Goal: Transaction & Acquisition: Download file/media

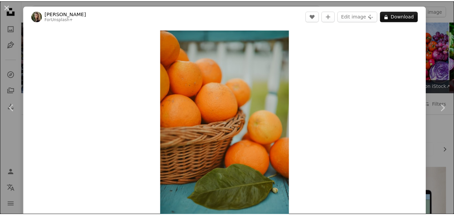
scroll to position [1579, 0]
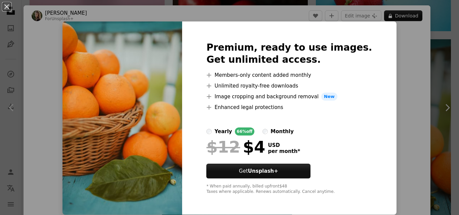
click at [398, 71] on div "An X shape Premium, ready to use images. Get unlimited access. A plus sign Memb…" at bounding box center [229, 107] width 459 height 215
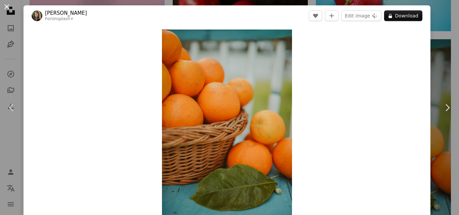
click at [5, 5] on button "An X shape" at bounding box center [7, 7] width 8 height 8
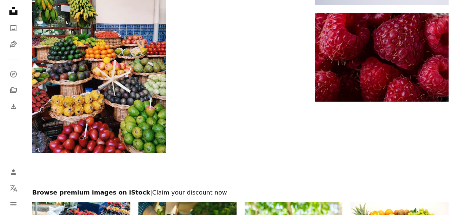
scroll to position [2385, 0]
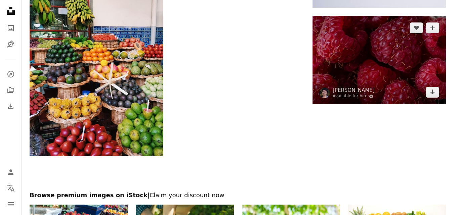
click at [383, 61] on img at bounding box center [378, 60] width 133 height 89
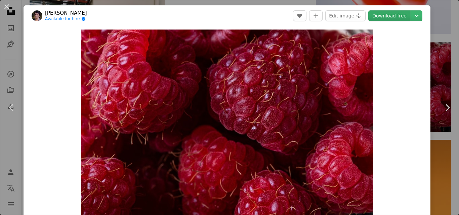
click at [384, 16] on link "Download free" at bounding box center [389, 15] width 42 height 11
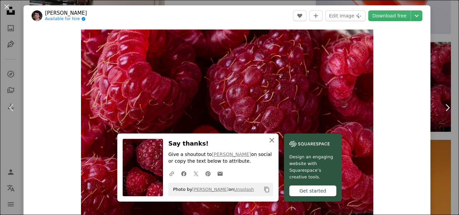
click at [270, 138] on icon "An X shape" at bounding box center [272, 140] width 8 height 8
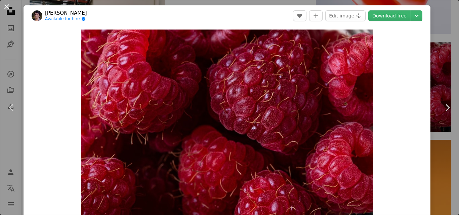
click at [5, 6] on button "An X shape" at bounding box center [7, 7] width 8 height 8
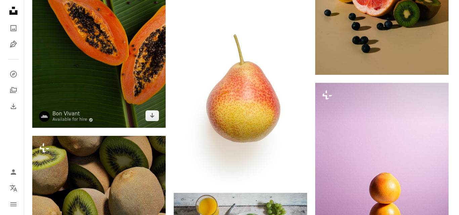
scroll to position [873, 0]
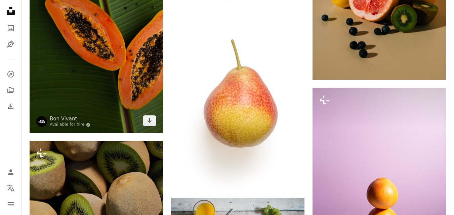
click at [97, 61] on img at bounding box center [96, 33] width 133 height 200
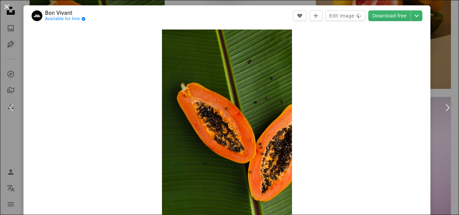
click at [6, 6] on button "An X shape" at bounding box center [7, 7] width 8 height 8
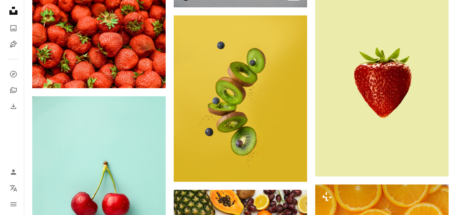
scroll to position [369, 0]
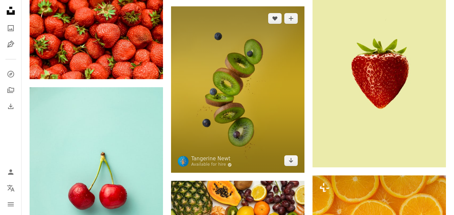
click at [231, 103] on img at bounding box center [237, 89] width 133 height 167
